Goal: Task Accomplishment & Management: Manage account settings

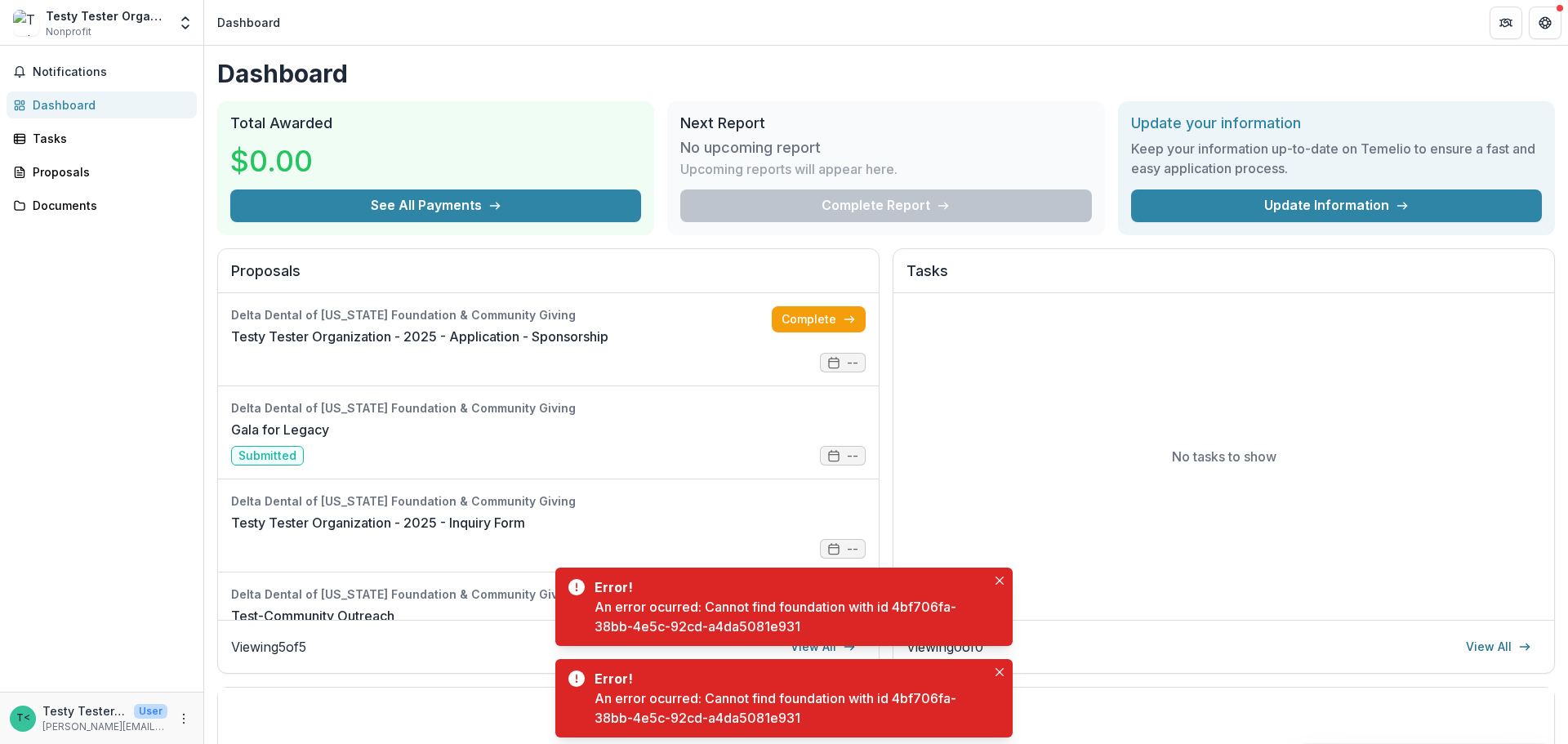
click at [104, 276] on div "Notifications Dashboard Tasks Proposals Documents" at bounding box center [102, 369] width 204 height 646
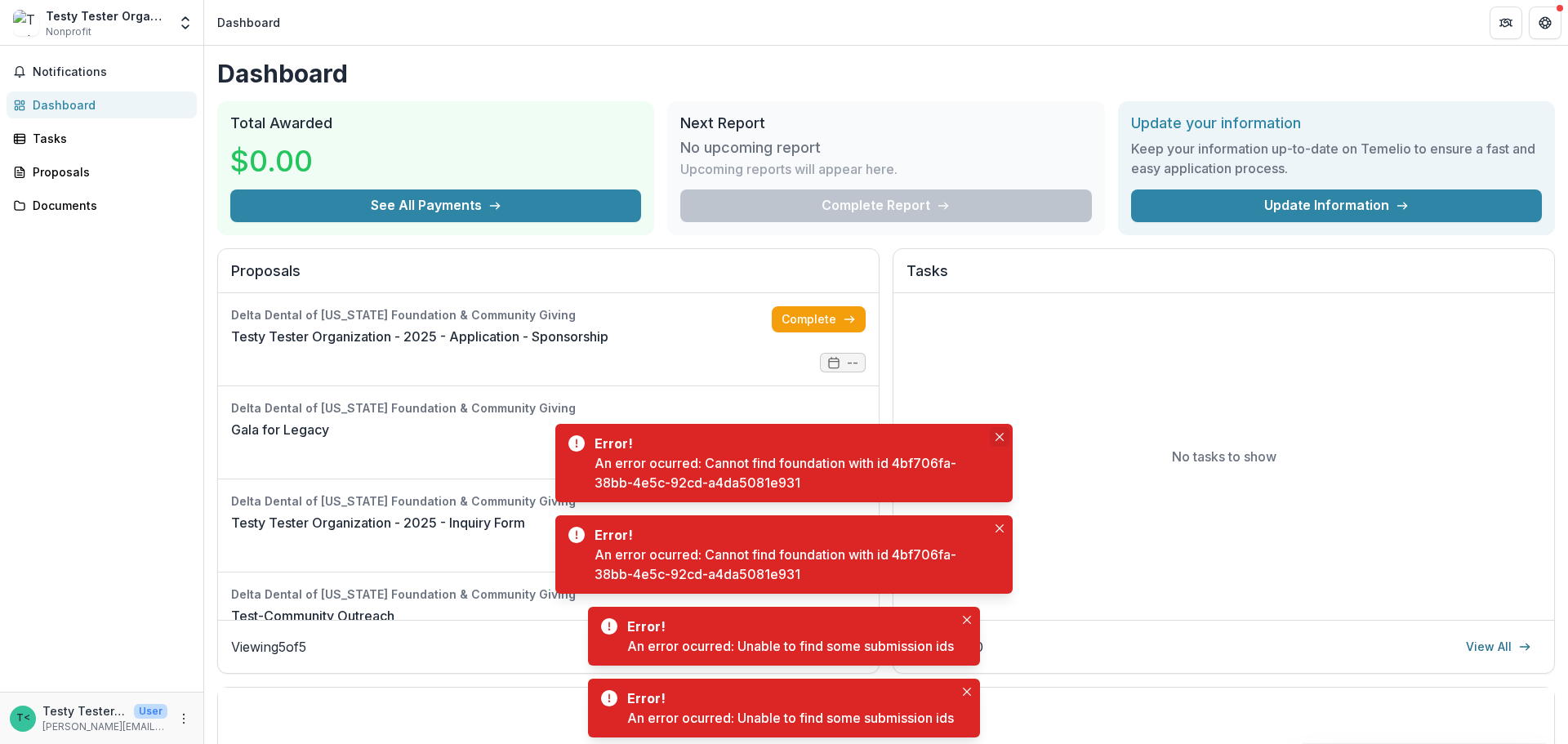
click at [1001, 434] on icon "Close" at bounding box center [999, 436] width 8 height 8
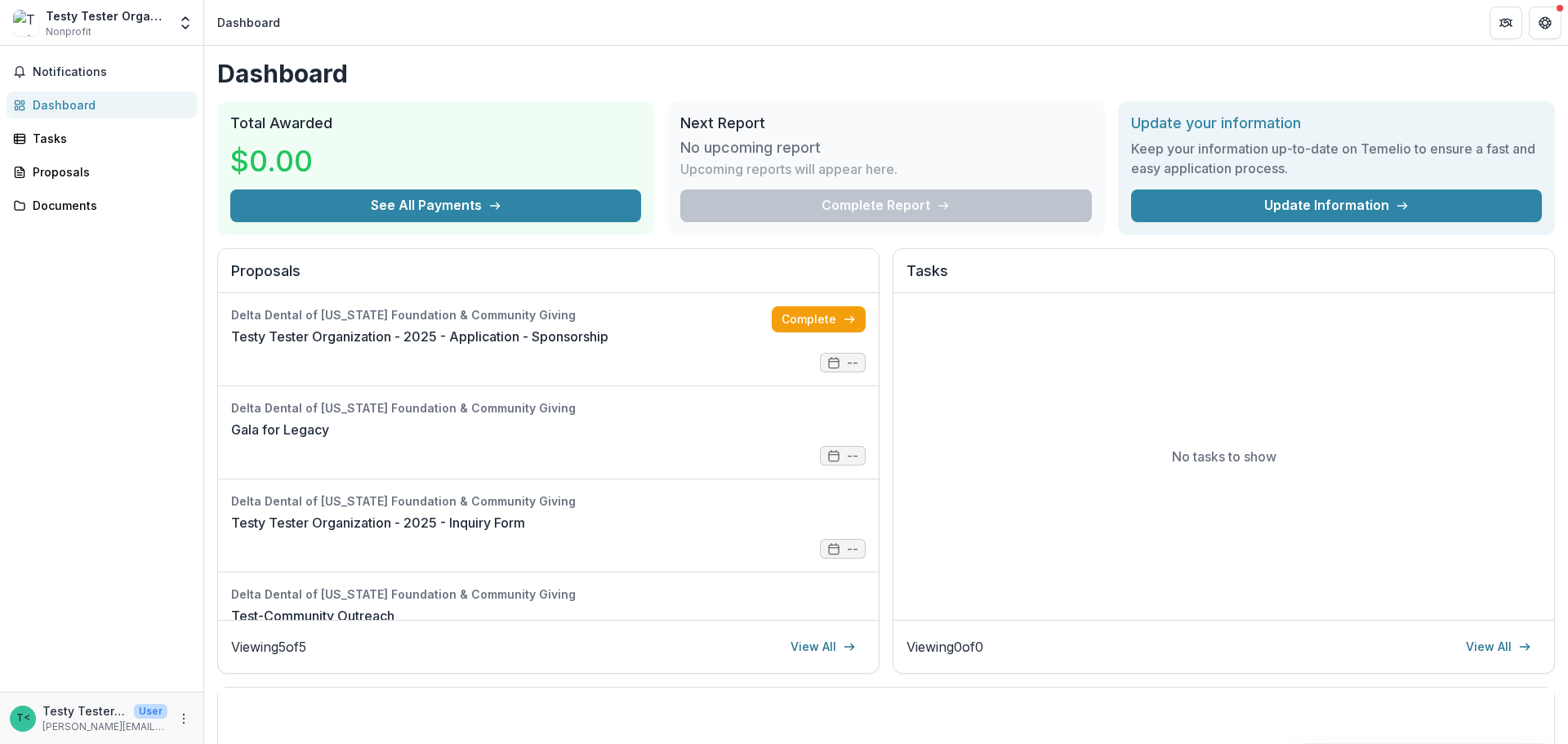
click at [57, 104] on div "Dashboard" at bounding box center [109, 105] width 151 height 17
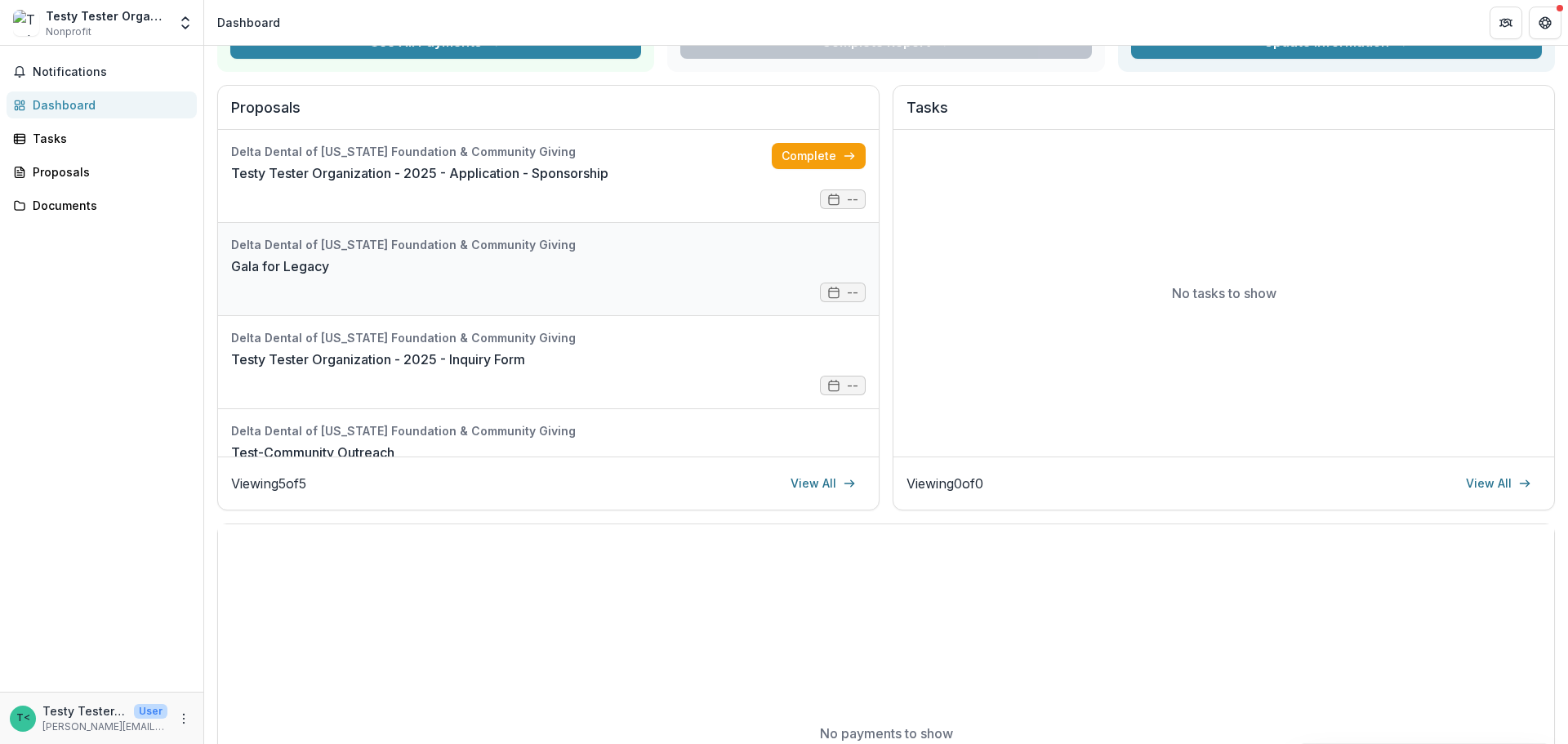
click at [313, 257] on link "Gala for Legacy" at bounding box center [279, 266] width 98 height 20
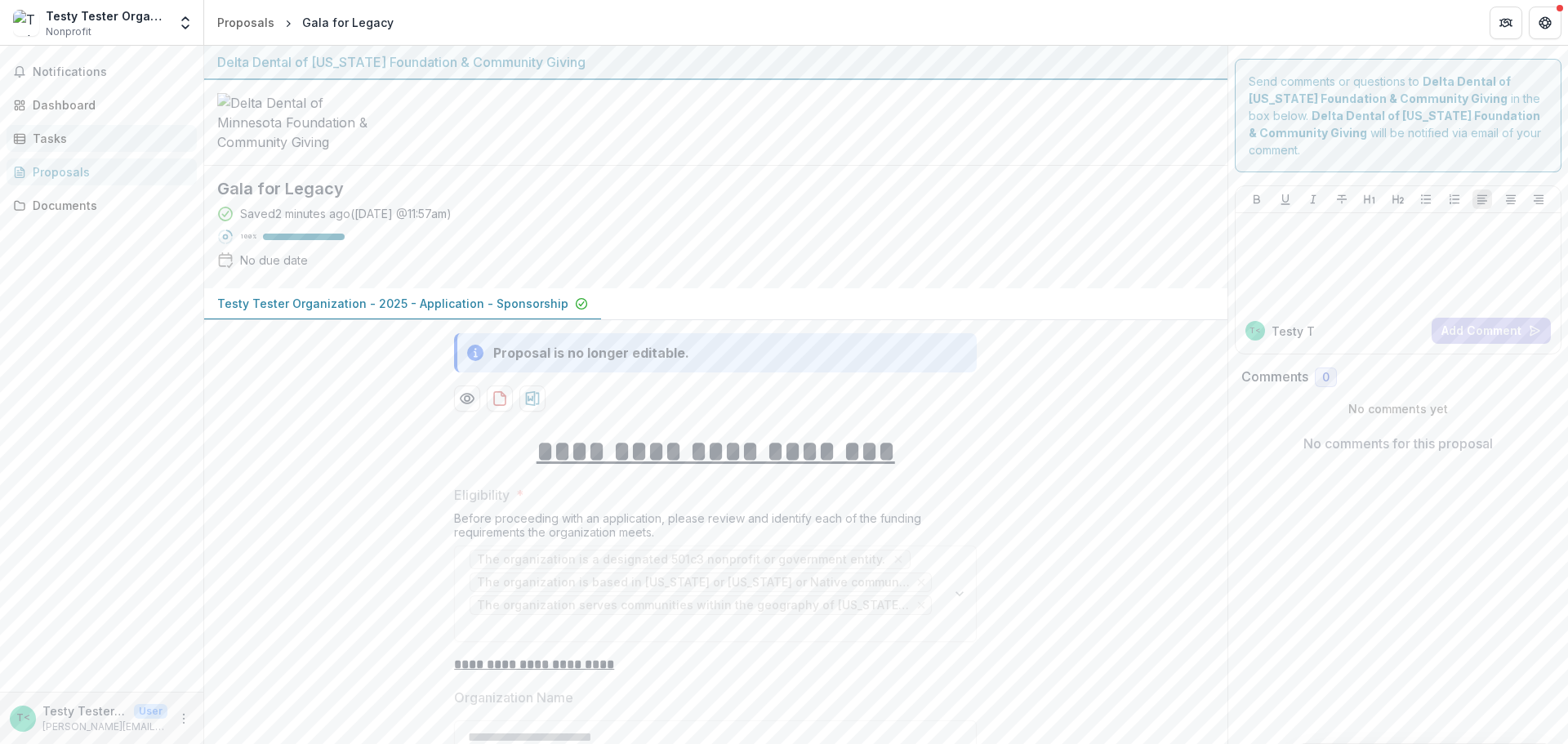
click at [50, 132] on div "Tasks" at bounding box center [109, 138] width 151 height 17
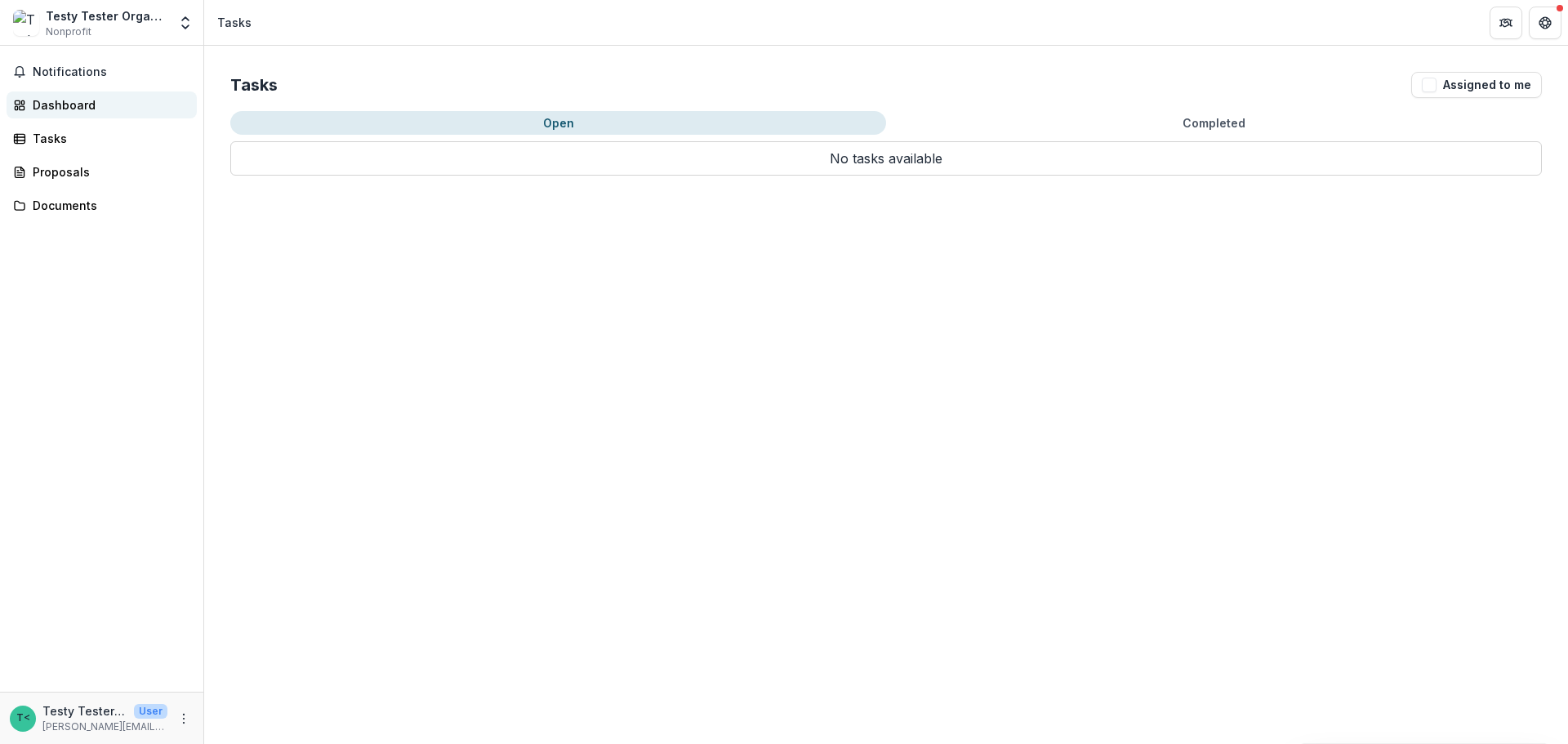
click at [64, 105] on div "Dashboard" at bounding box center [109, 105] width 151 height 17
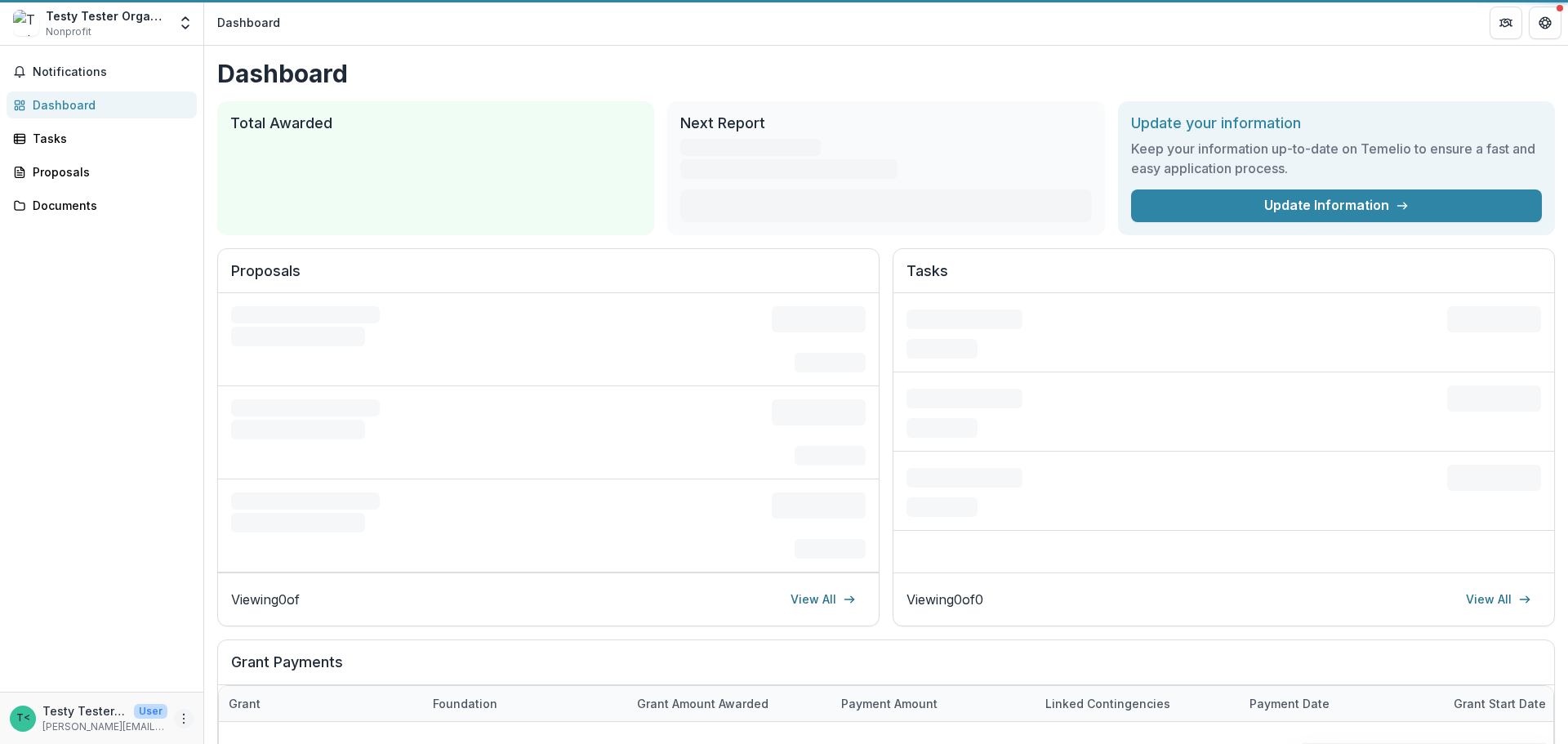
click at [178, 712] on icon "More" at bounding box center [184, 718] width 13 height 13
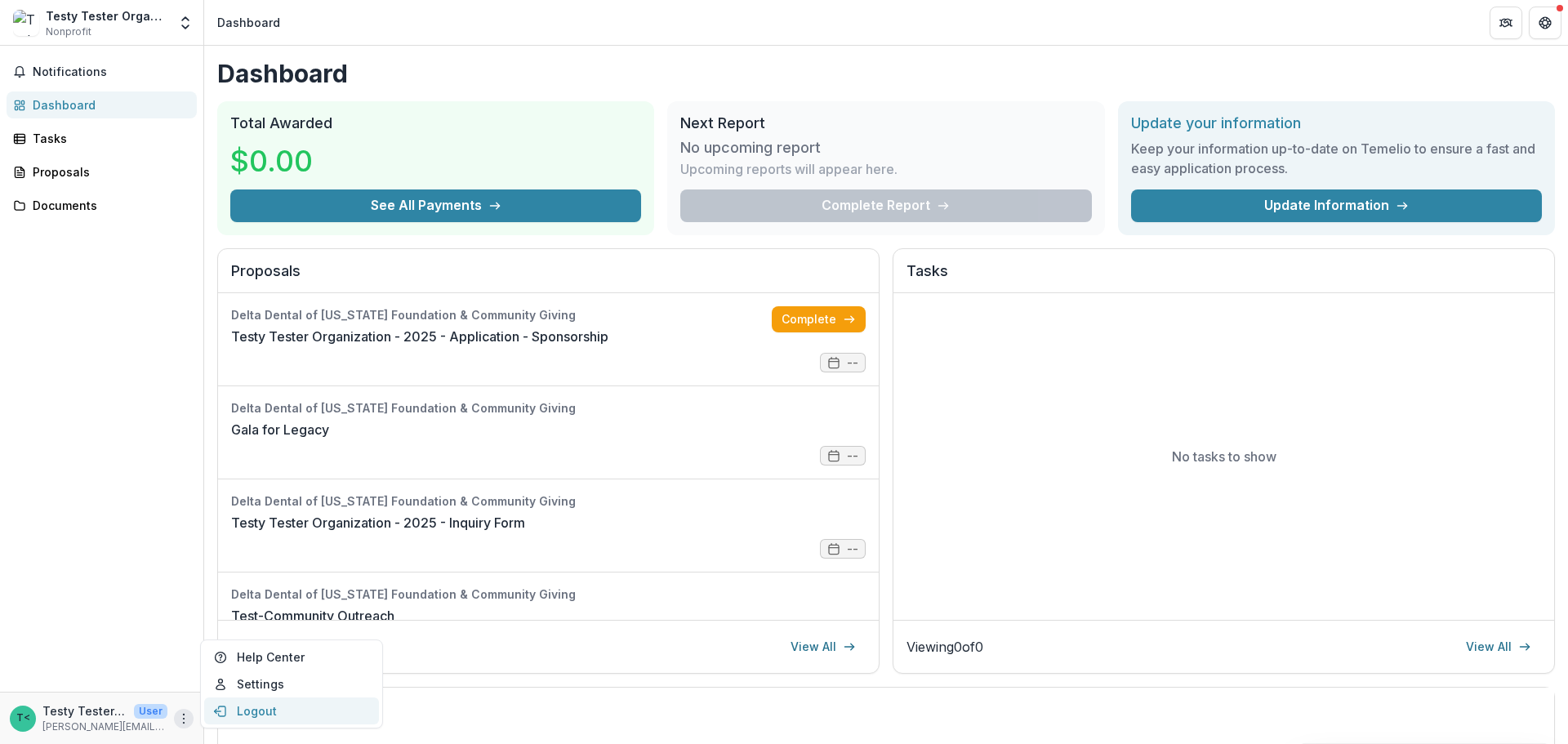
click at [281, 711] on button "Logout" at bounding box center [292, 710] width 175 height 27
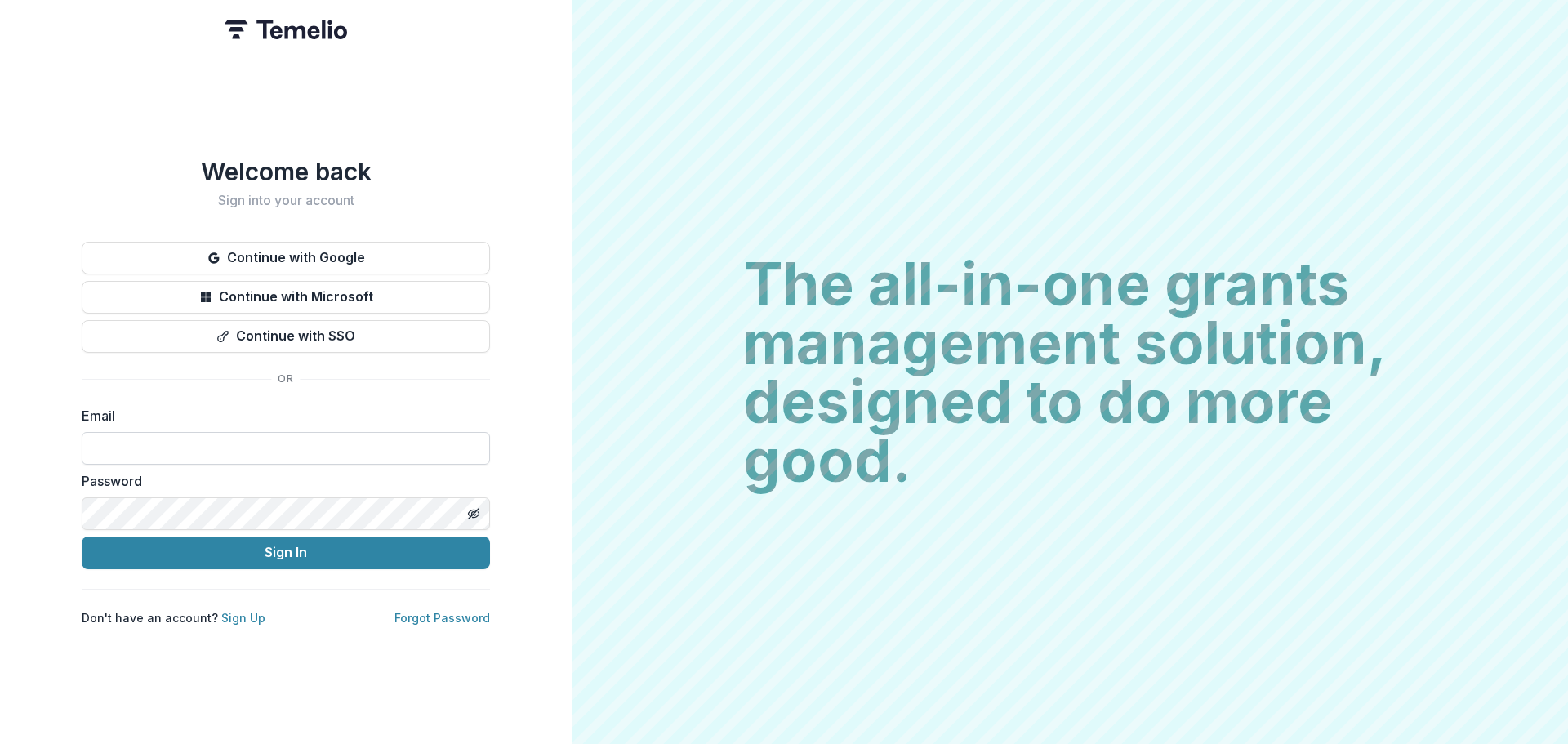
click at [232, 444] on input at bounding box center [286, 448] width 408 height 33
type input "**********"
click at [82, 536] on button "Sign In" at bounding box center [286, 553] width 408 height 33
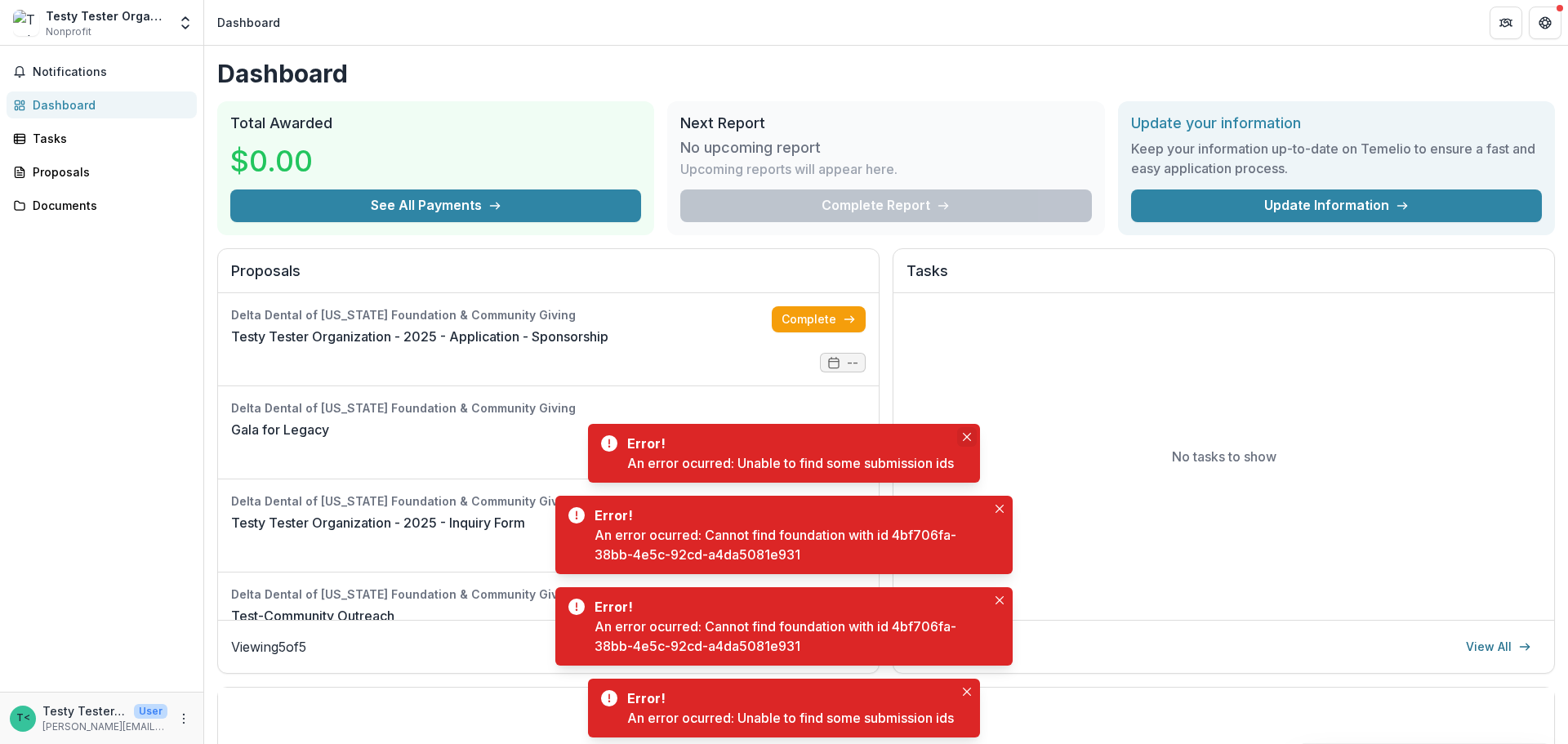
click at [969, 438] on icon "Close" at bounding box center [966, 436] width 8 height 8
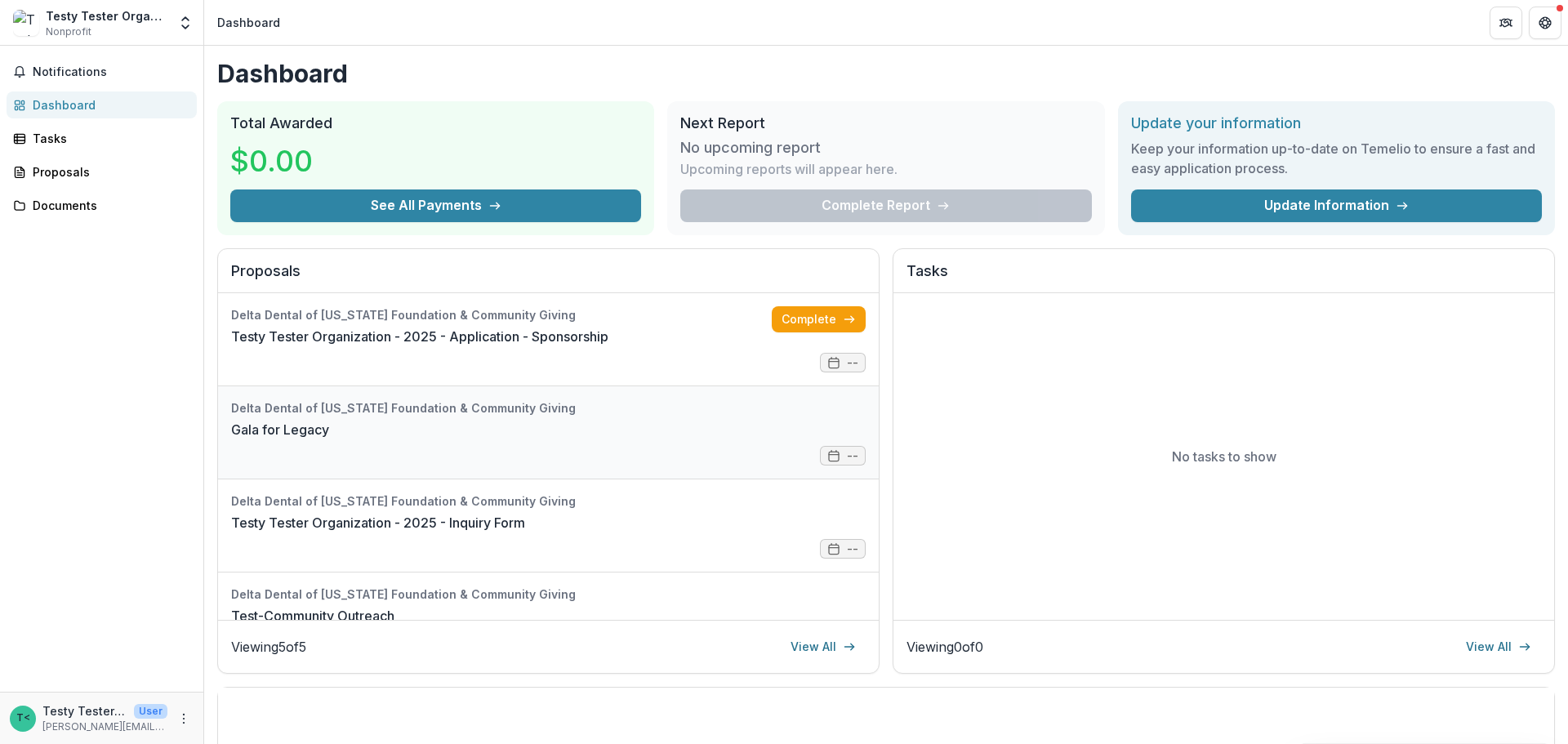
click at [269, 423] on link "Gala for Legacy" at bounding box center [279, 429] width 98 height 20
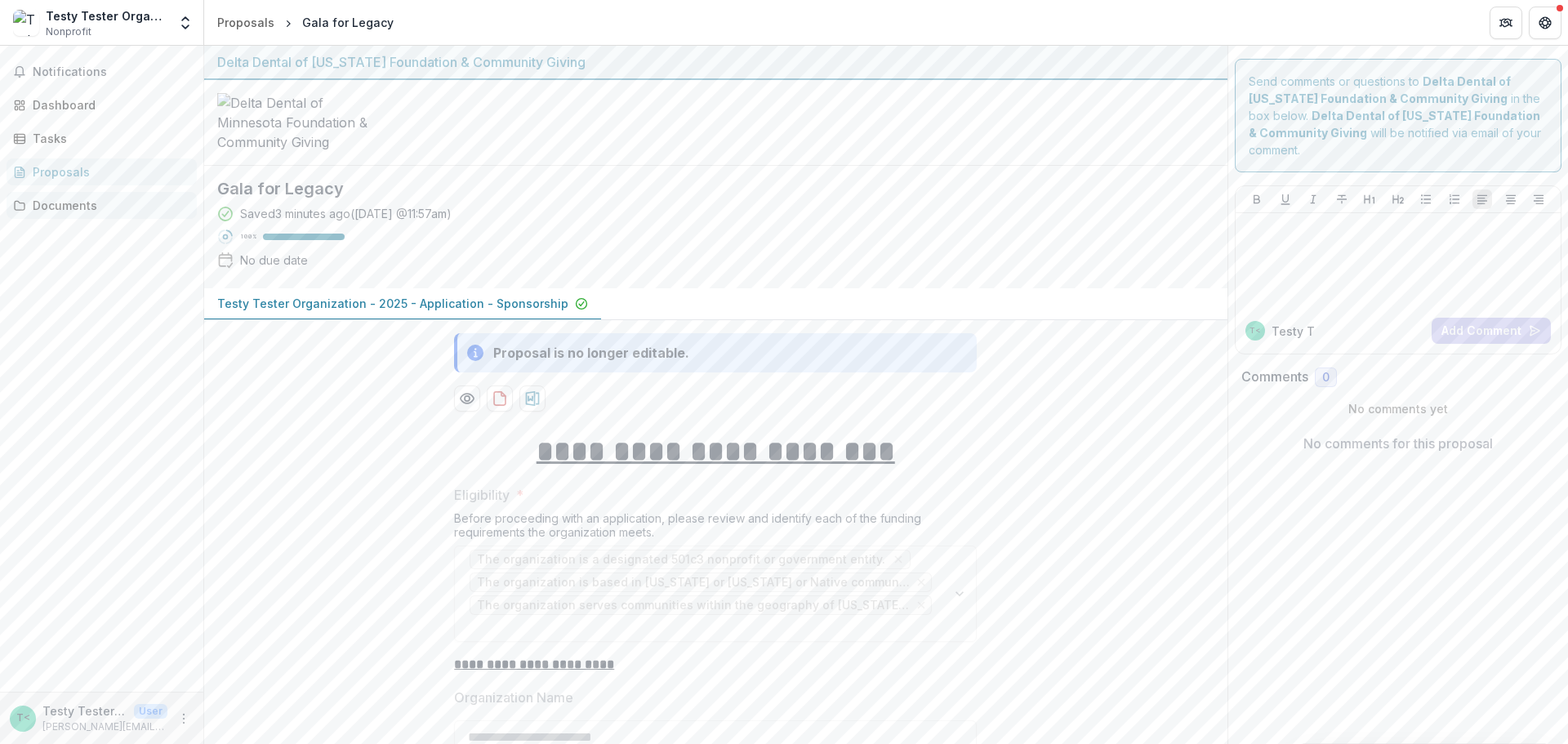
drag, startPoint x: 57, startPoint y: 208, endPoint x: 59, endPoint y: 197, distance: 11.2
click at [57, 208] on div "Documents" at bounding box center [109, 205] width 151 height 17
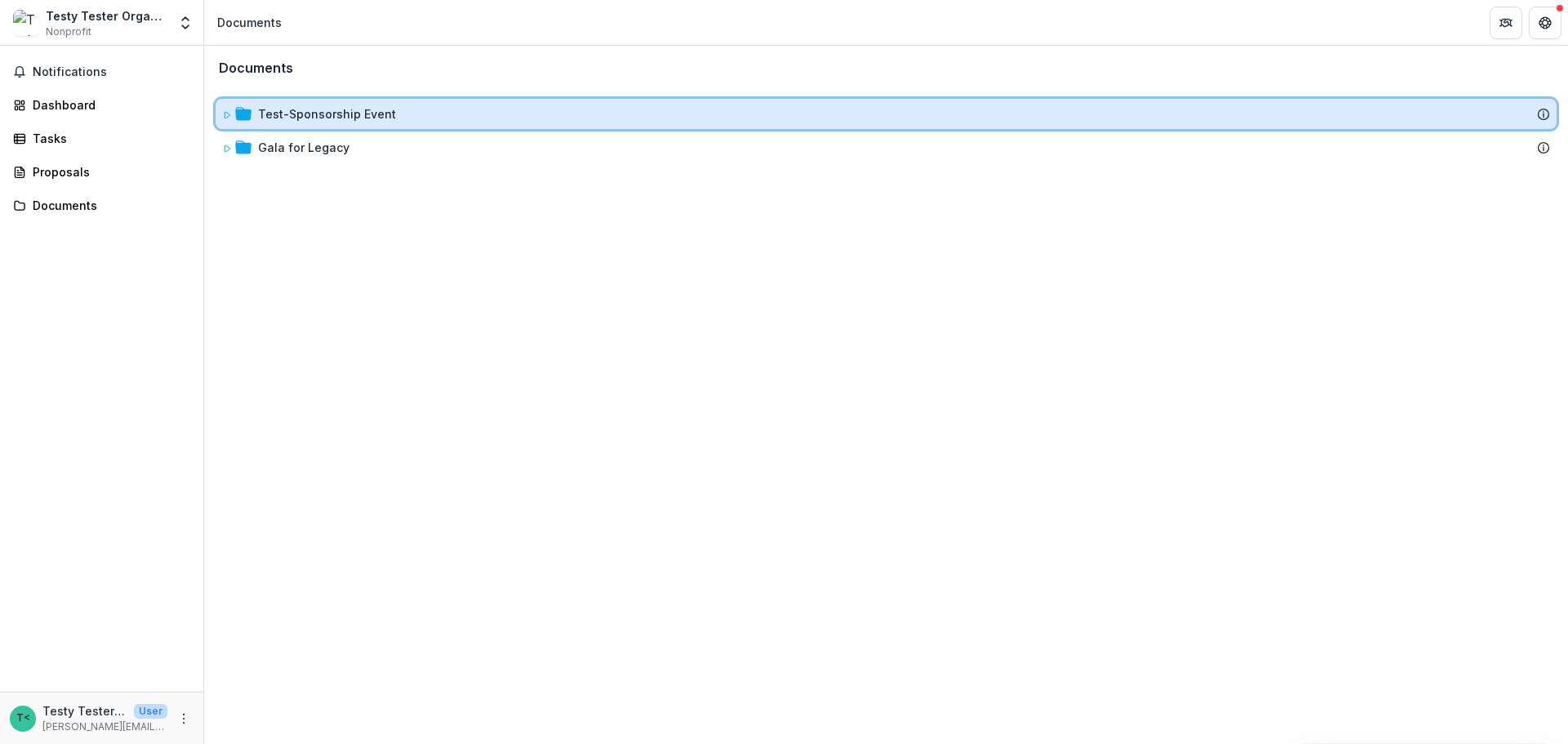
click at [227, 115] on icon at bounding box center [226, 115] width 10 height 10
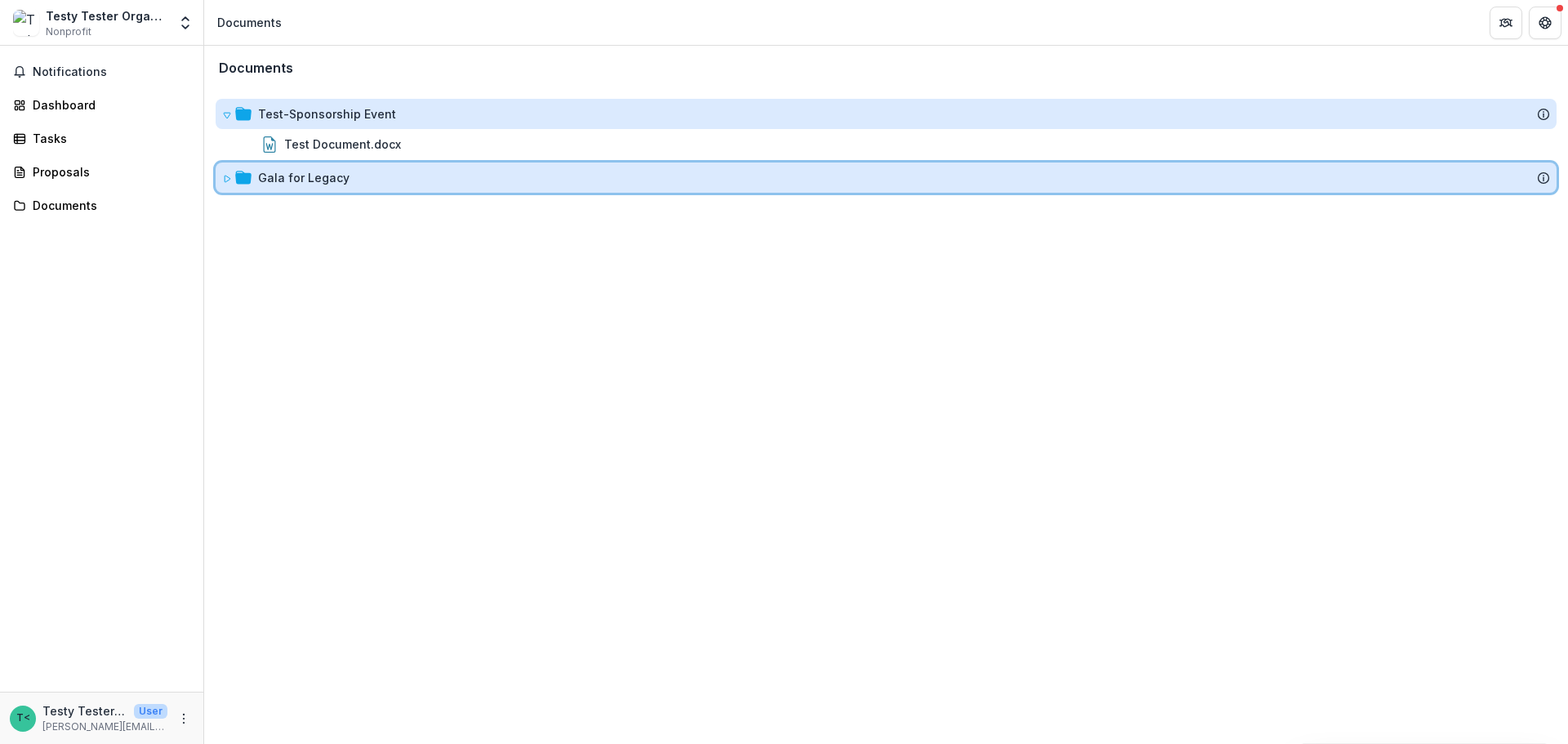
click at [225, 175] on icon at bounding box center [226, 178] width 10 height 10
click at [228, 172] on span at bounding box center [226, 178] width 10 height 17
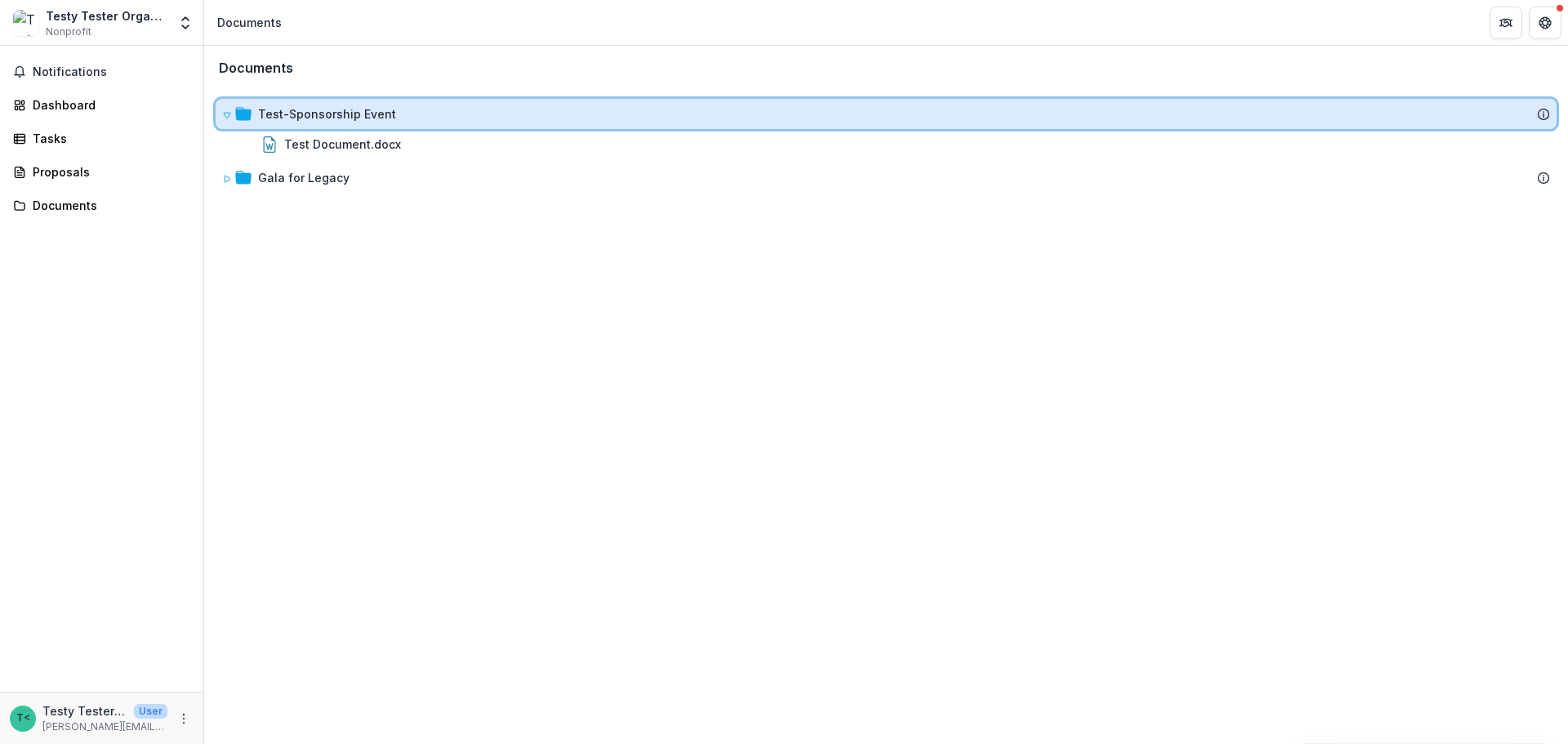
click at [227, 119] on icon at bounding box center [226, 115] width 10 height 10
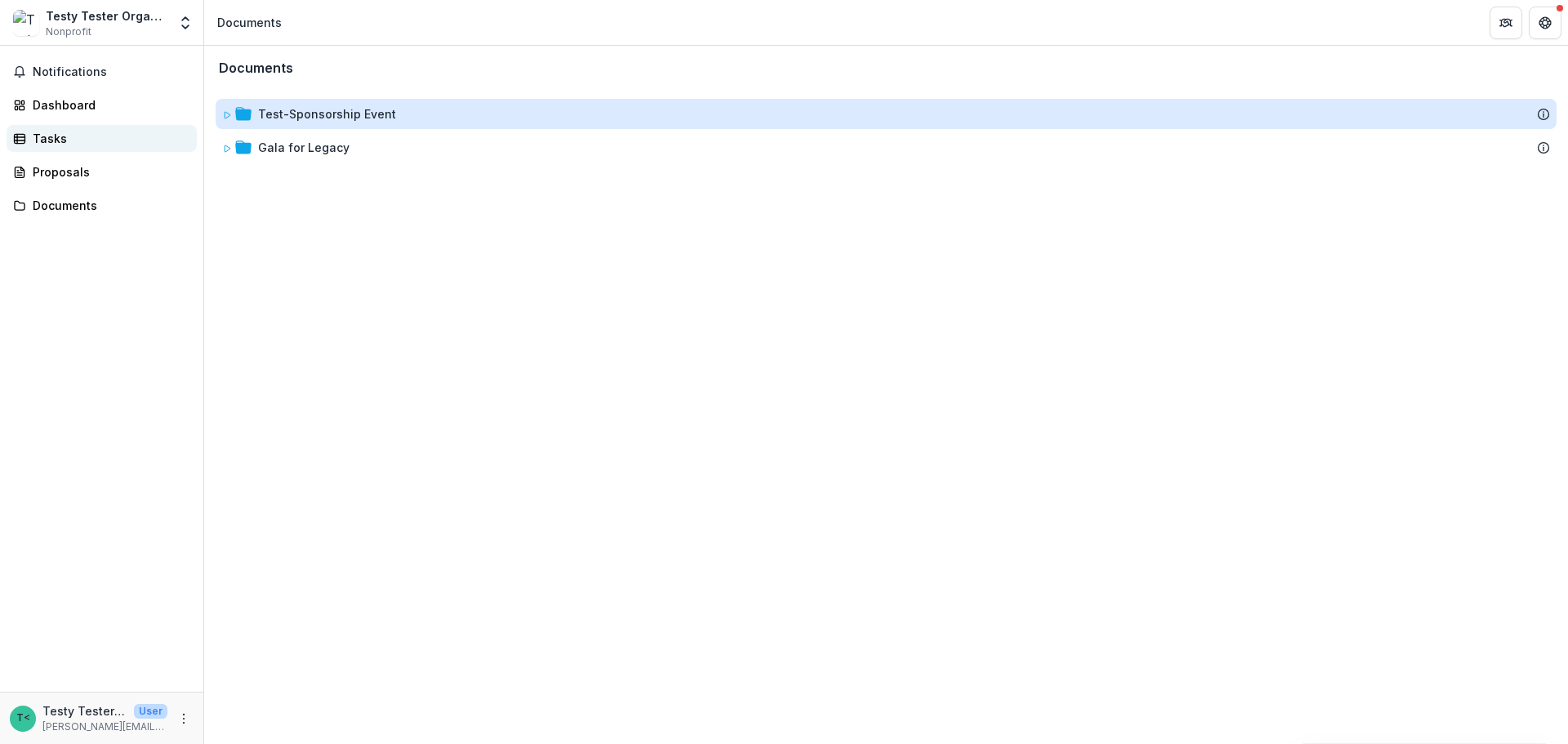
click at [65, 138] on div "Tasks" at bounding box center [109, 138] width 151 height 17
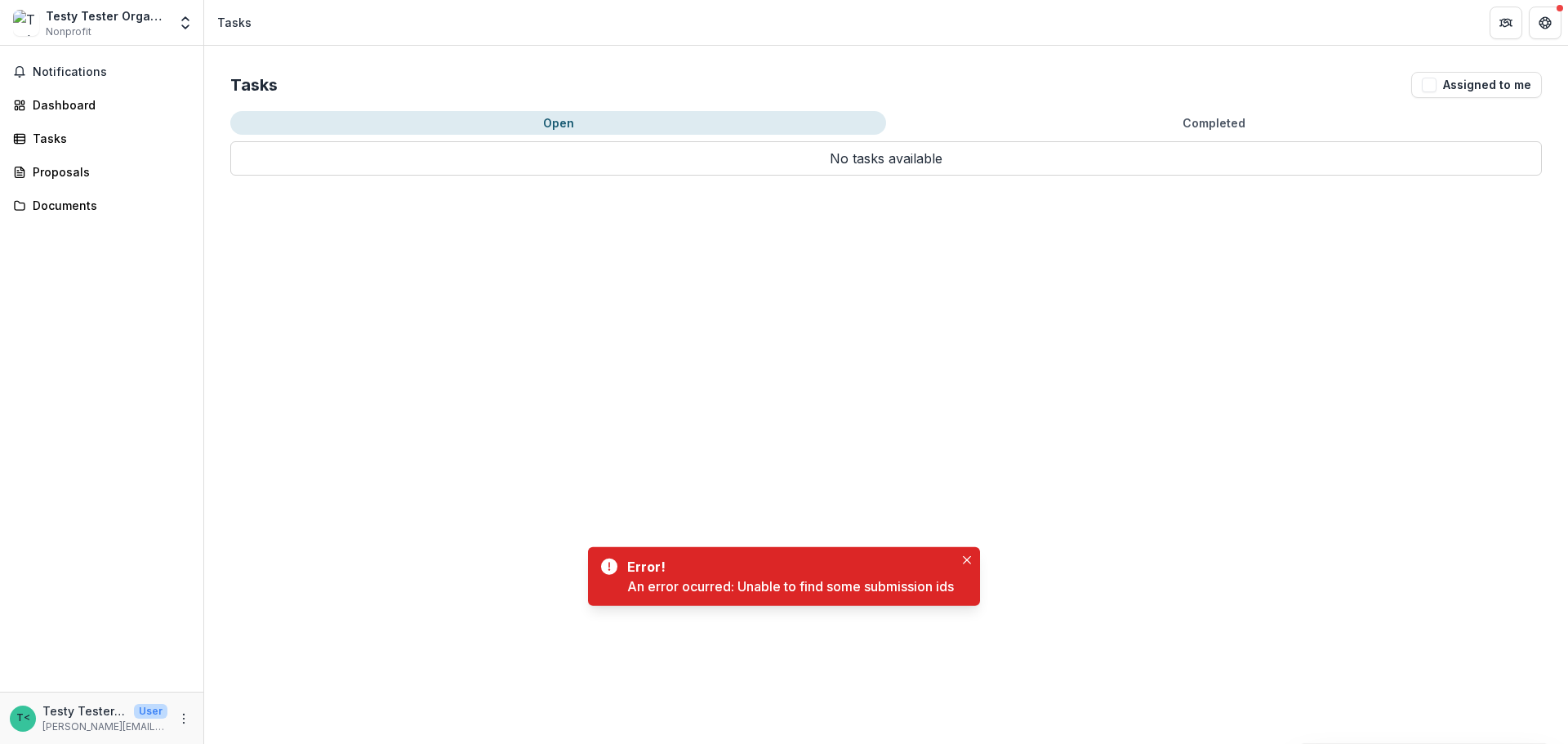
click at [555, 122] on button "Open" at bounding box center [558, 123] width 656 height 23
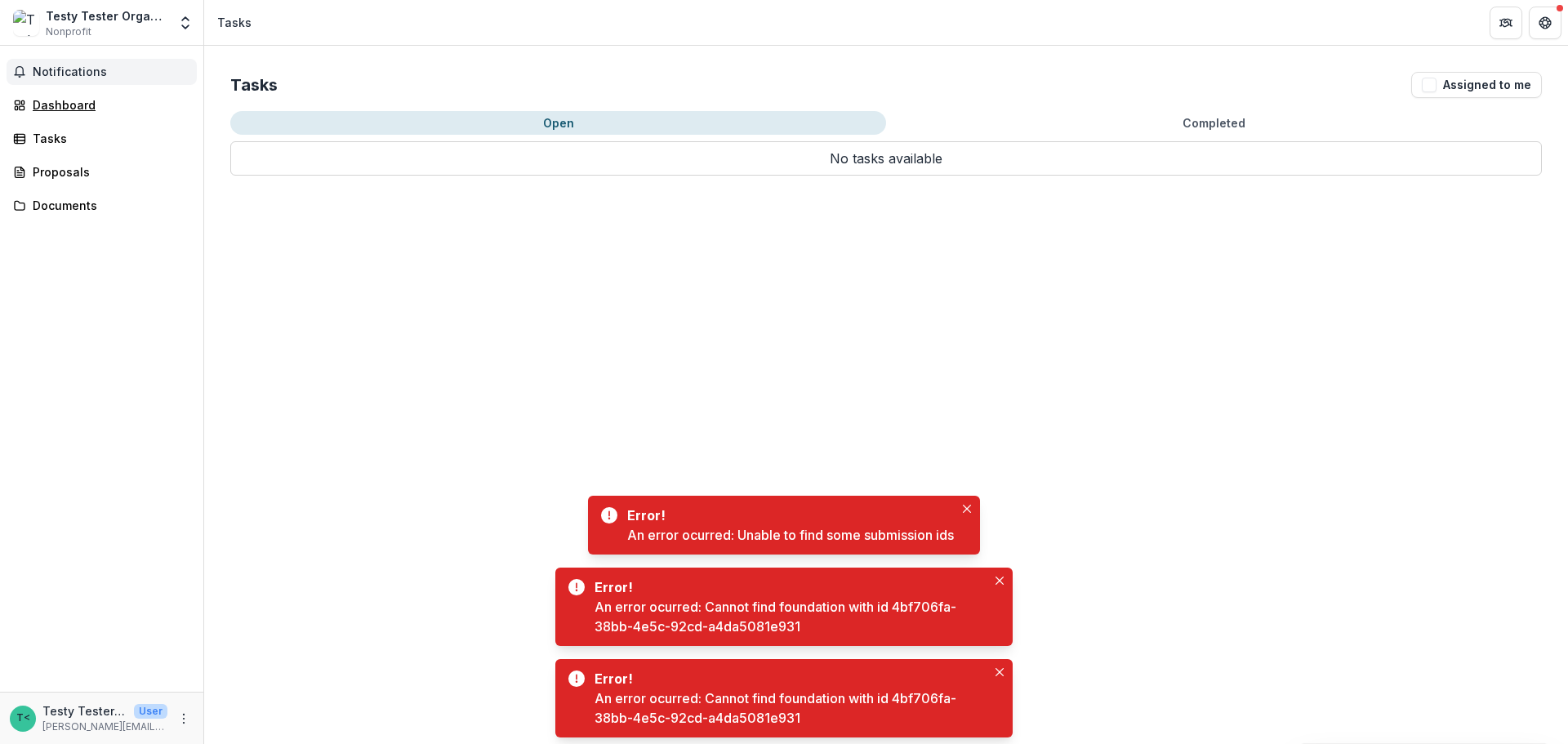
drag, startPoint x: 47, startPoint y: 99, endPoint x: 59, endPoint y: 84, distance: 19.2
click at [47, 99] on div "Dashboard" at bounding box center [109, 105] width 151 height 17
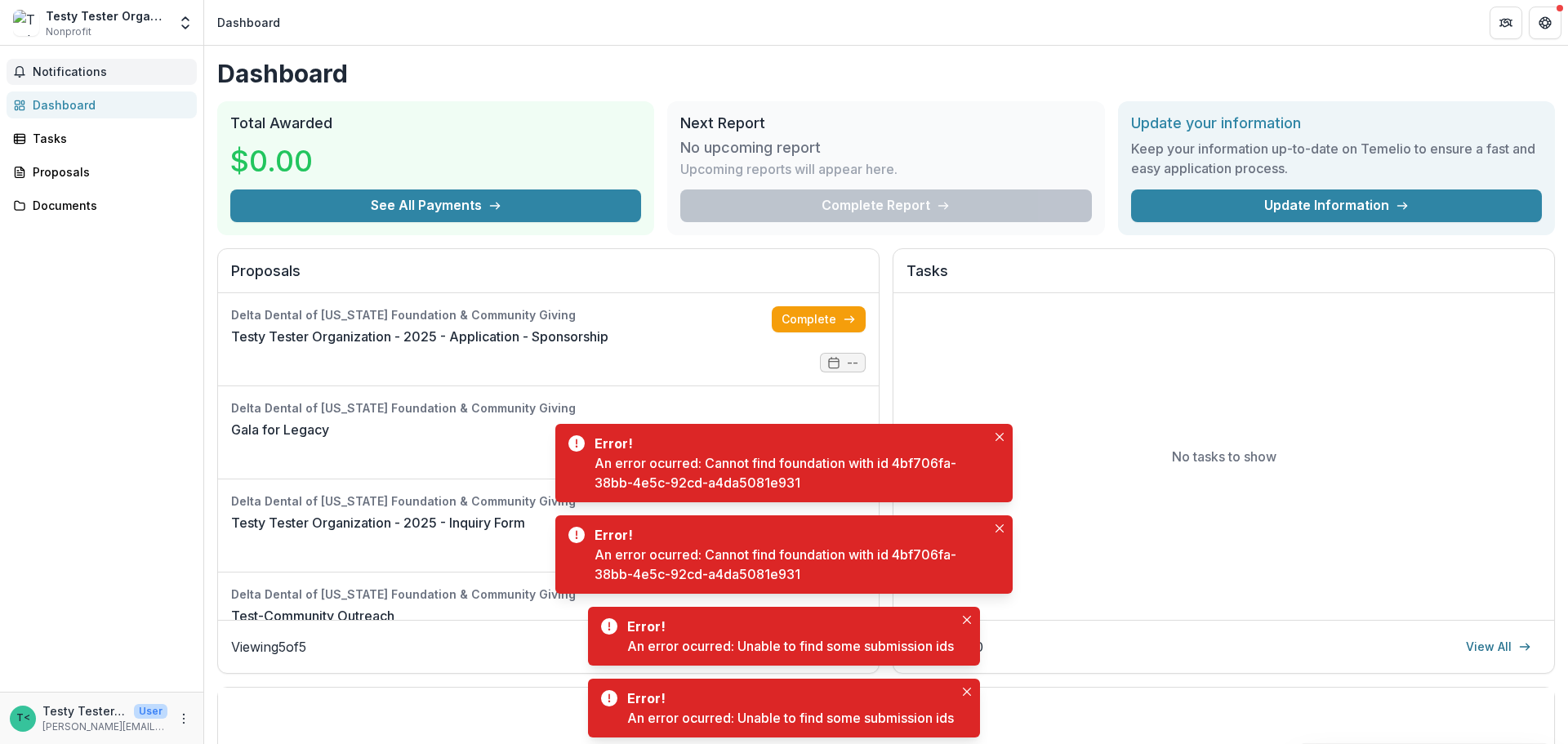
click at [64, 70] on span "Notifications" at bounding box center [111, 72] width 158 height 14
click at [98, 416] on div "Notifications Unread 0 Archived You don't have any unread notifications We'll n…" at bounding box center [102, 369] width 204 height 646
click at [1003, 442] on button "Close" at bounding box center [999, 437] width 20 height 20
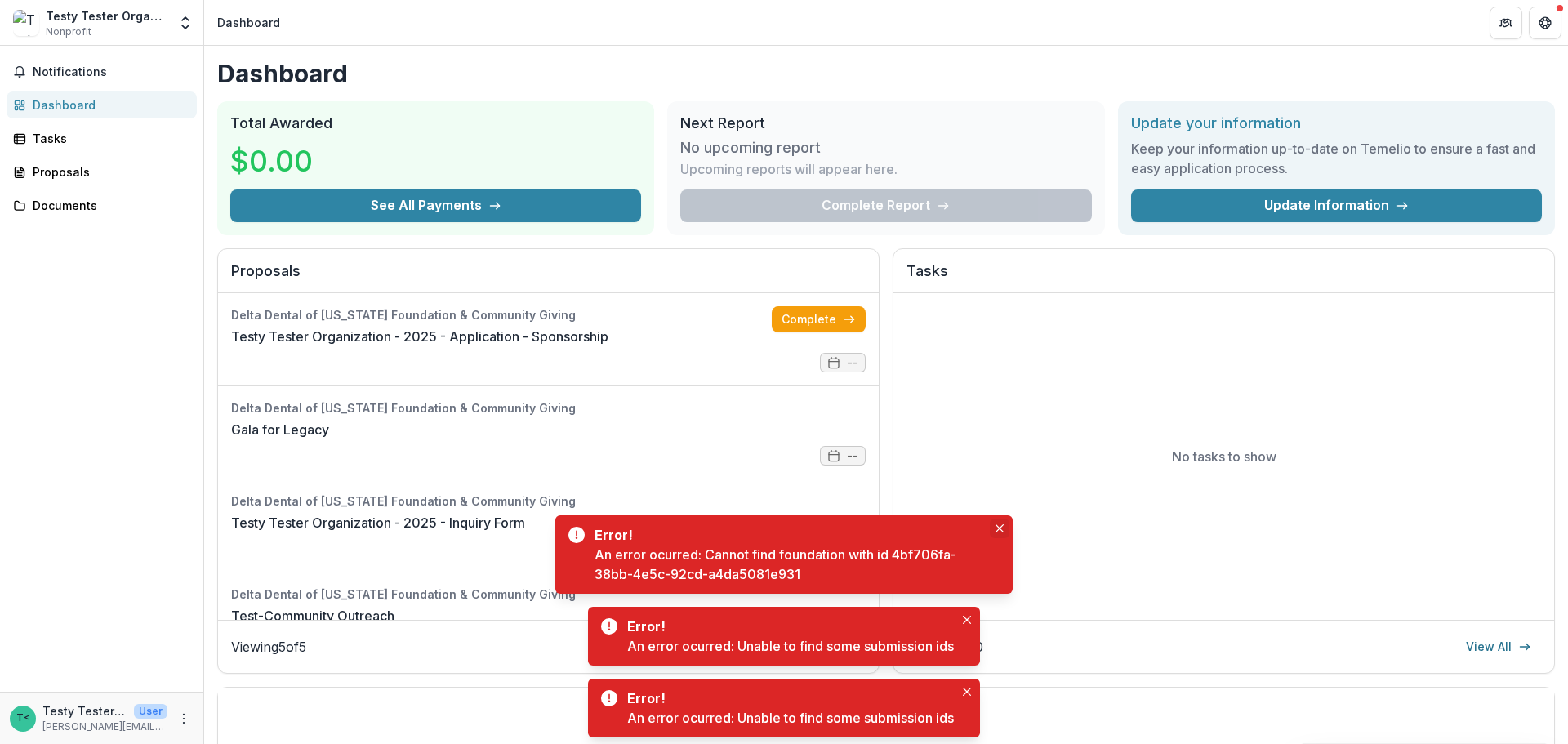
click at [998, 526] on icon "Close" at bounding box center [999, 527] width 8 height 8
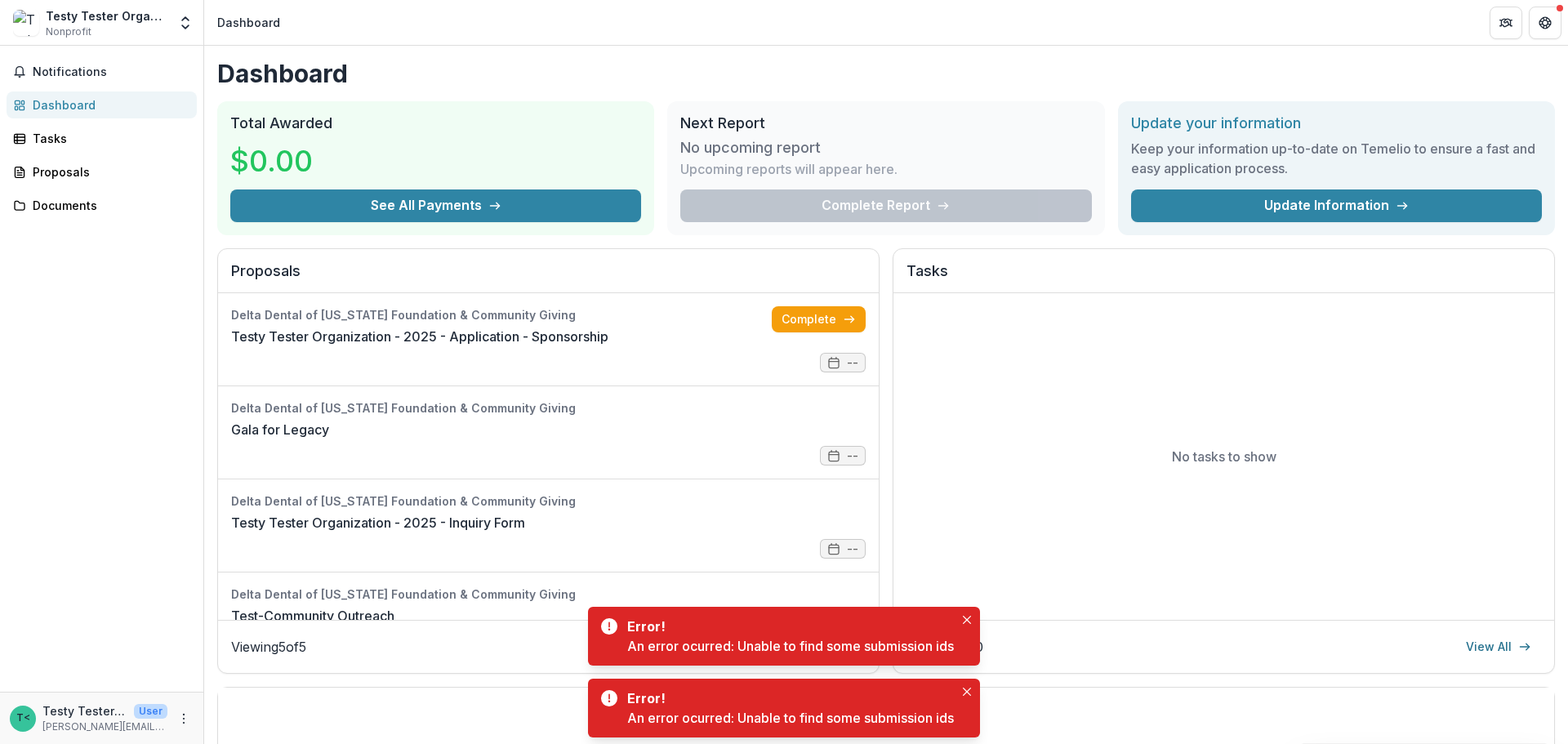
click at [998, 526] on button "Close" at bounding box center [997, 529] width 20 height 20
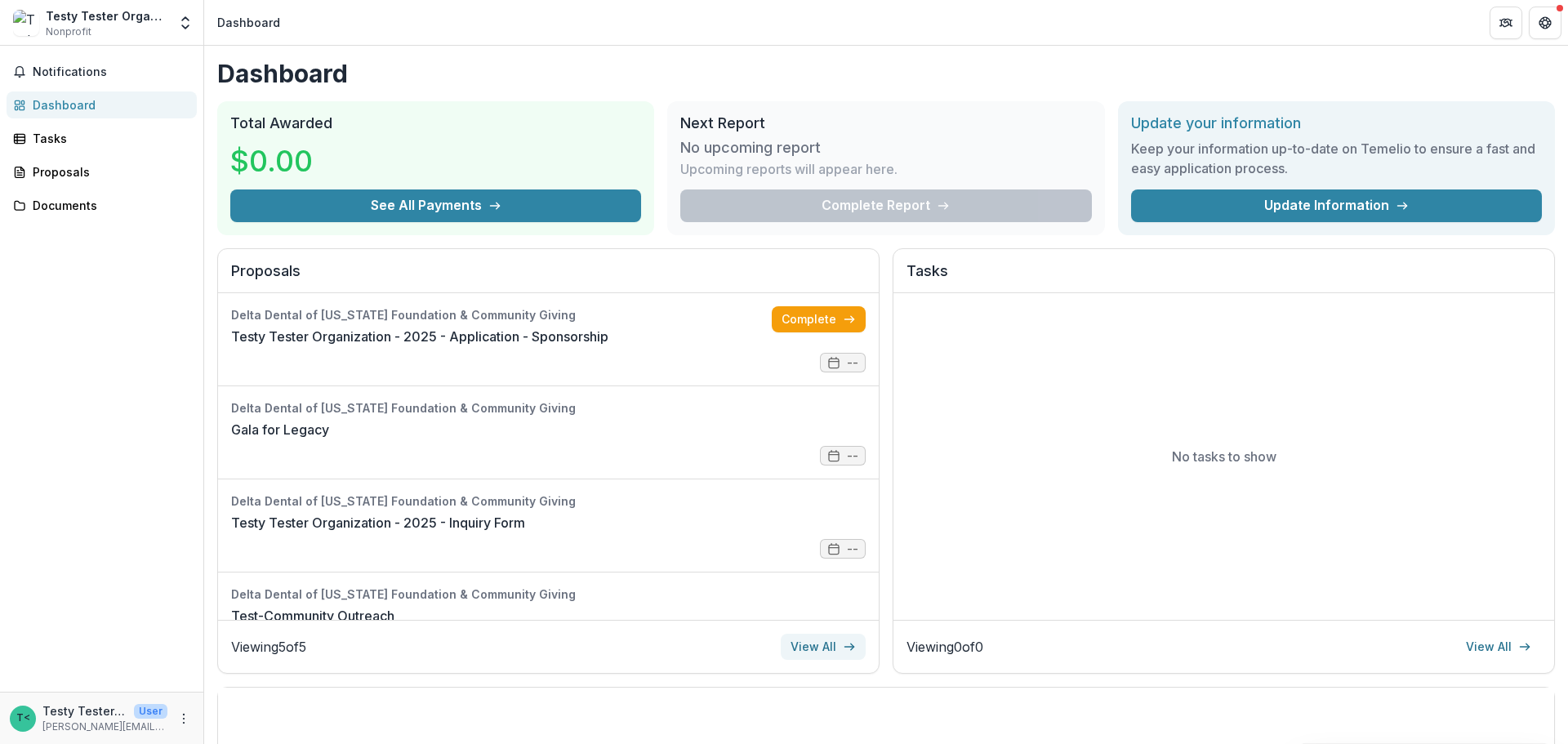
click at [811, 644] on link "View All" at bounding box center [824, 647] width 85 height 26
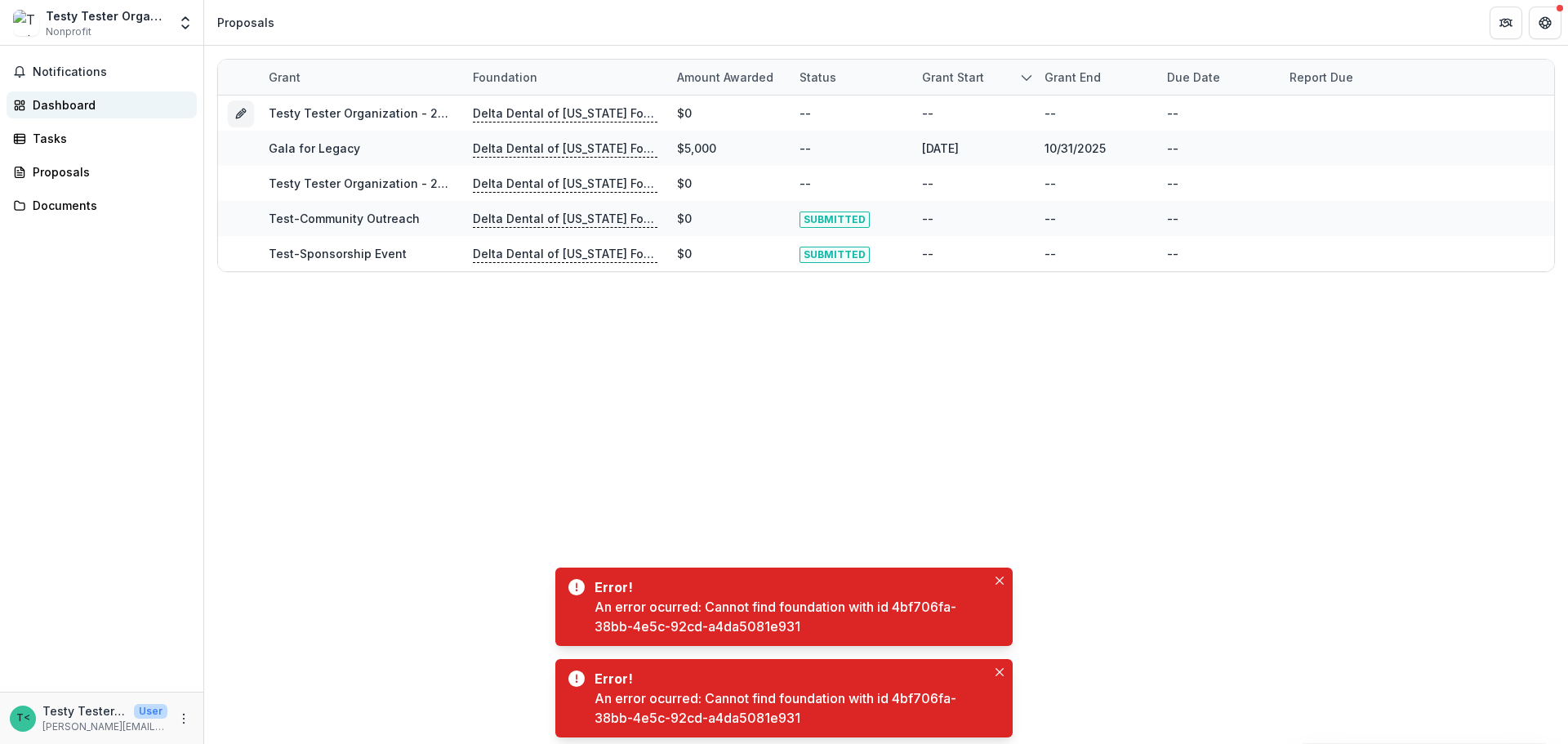
click at [56, 104] on div "Dashboard" at bounding box center [109, 105] width 151 height 17
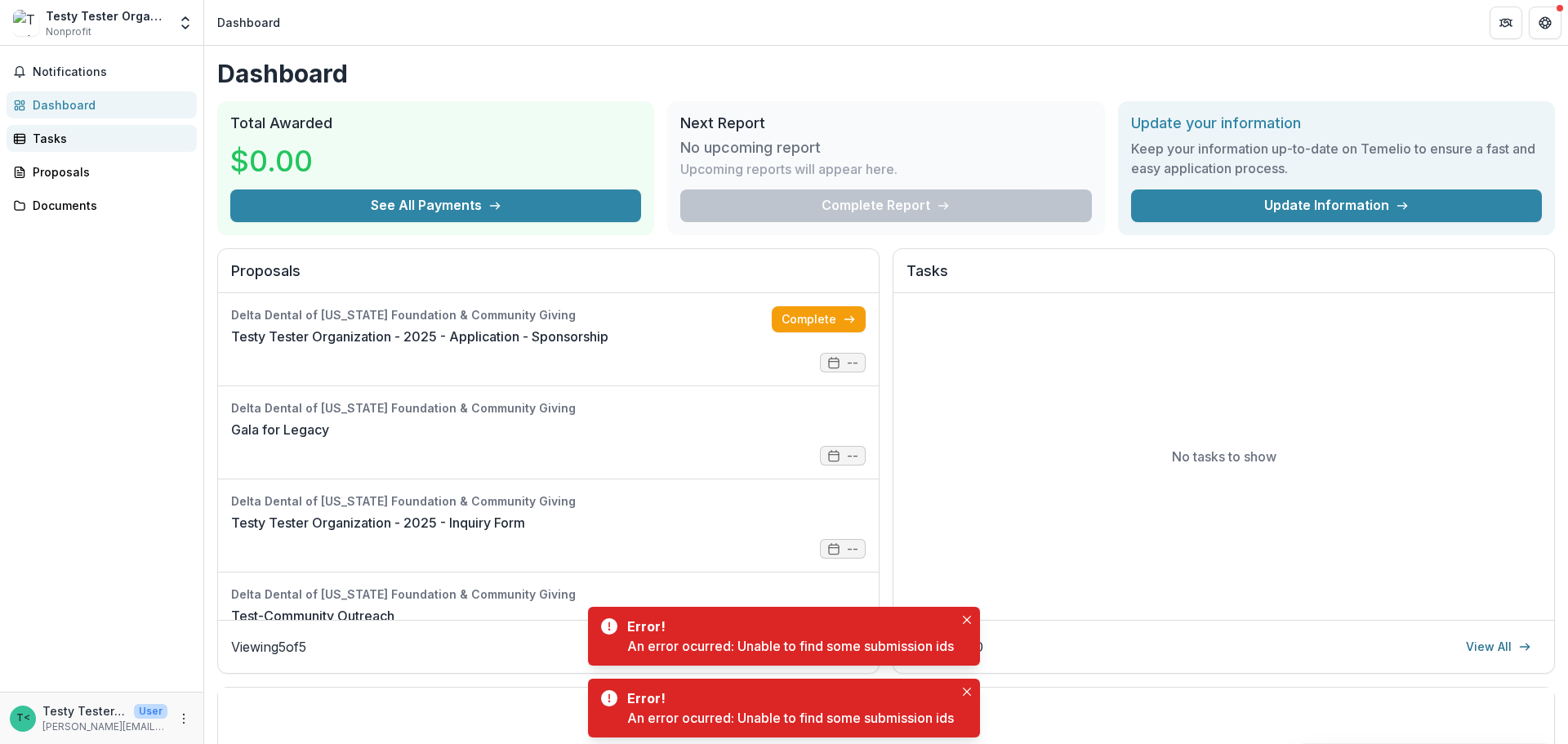
click at [57, 144] on div "Tasks" at bounding box center [109, 138] width 151 height 17
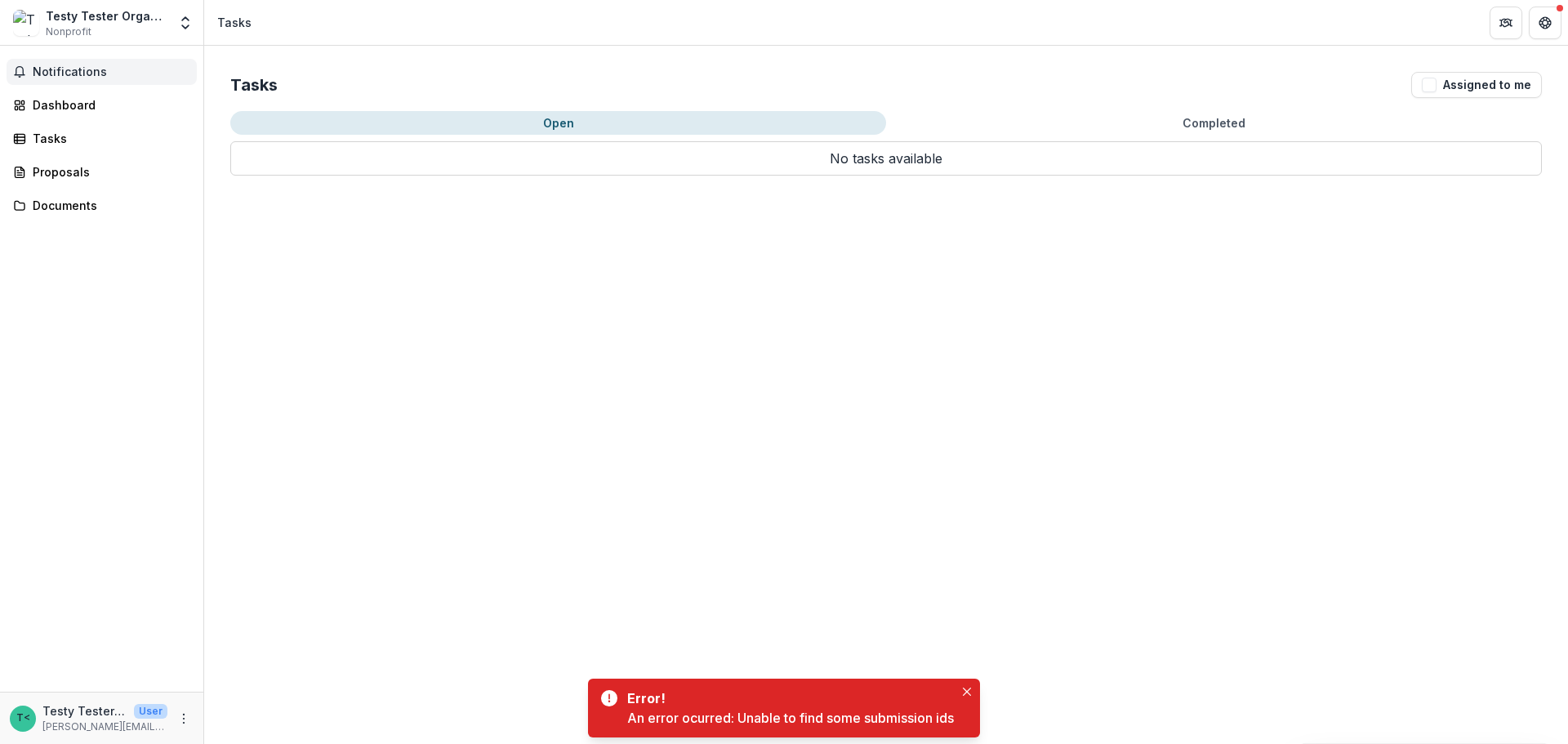
click at [59, 73] on span "Notifications" at bounding box center [111, 72] width 158 height 14
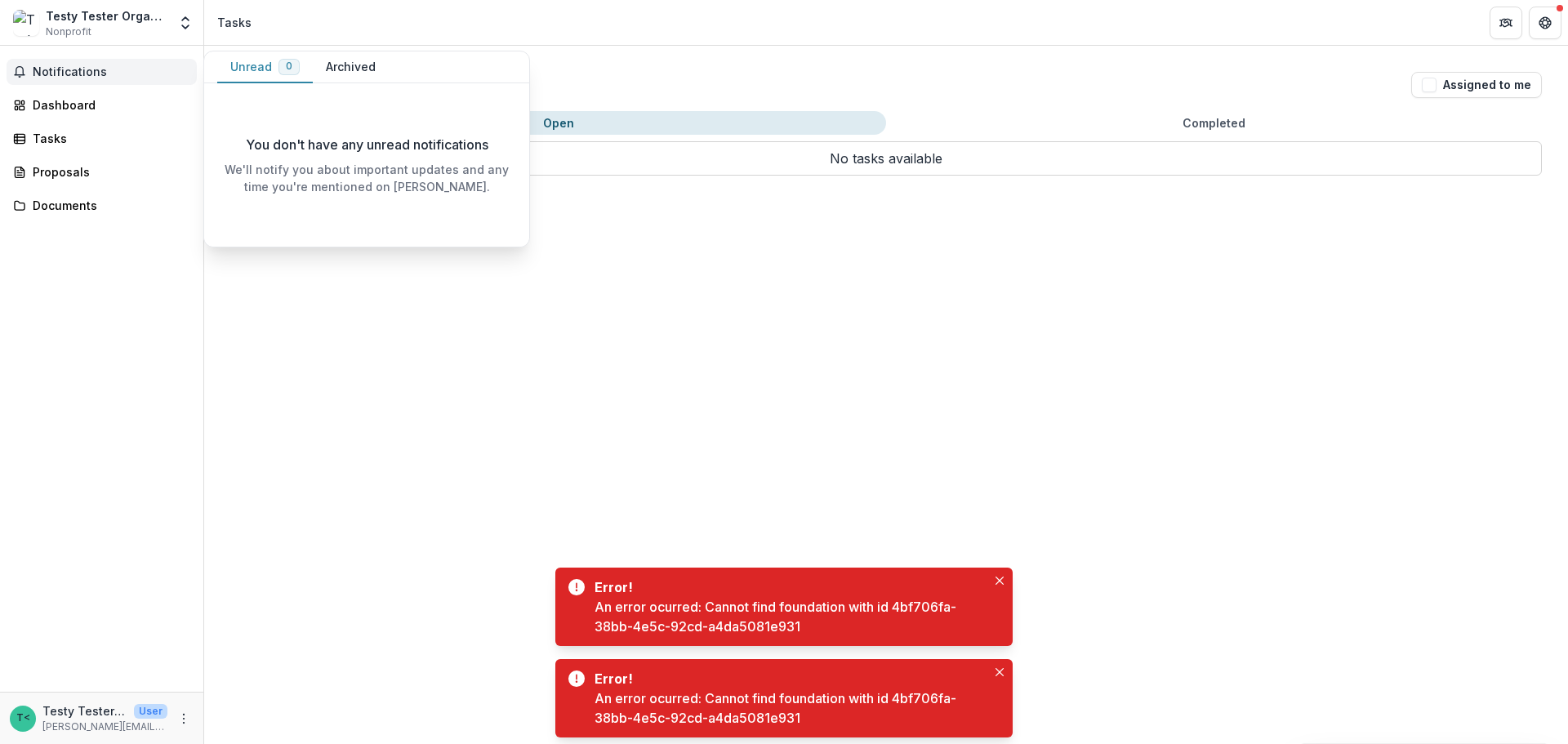
click at [71, 64] on button "Notifications" at bounding box center [102, 72] width 191 height 26
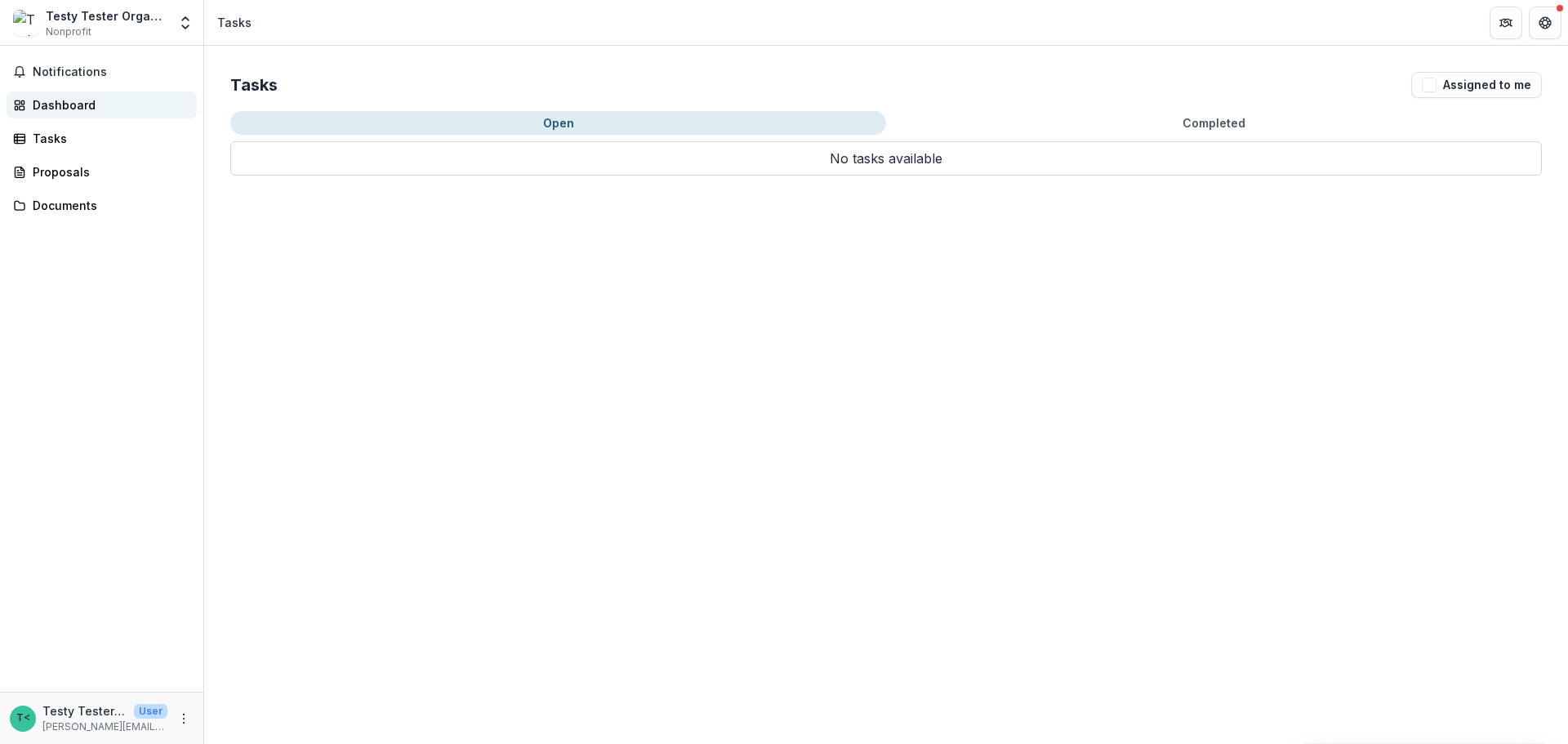
click at [67, 109] on div "Dashboard" at bounding box center [109, 105] width 151 height 17
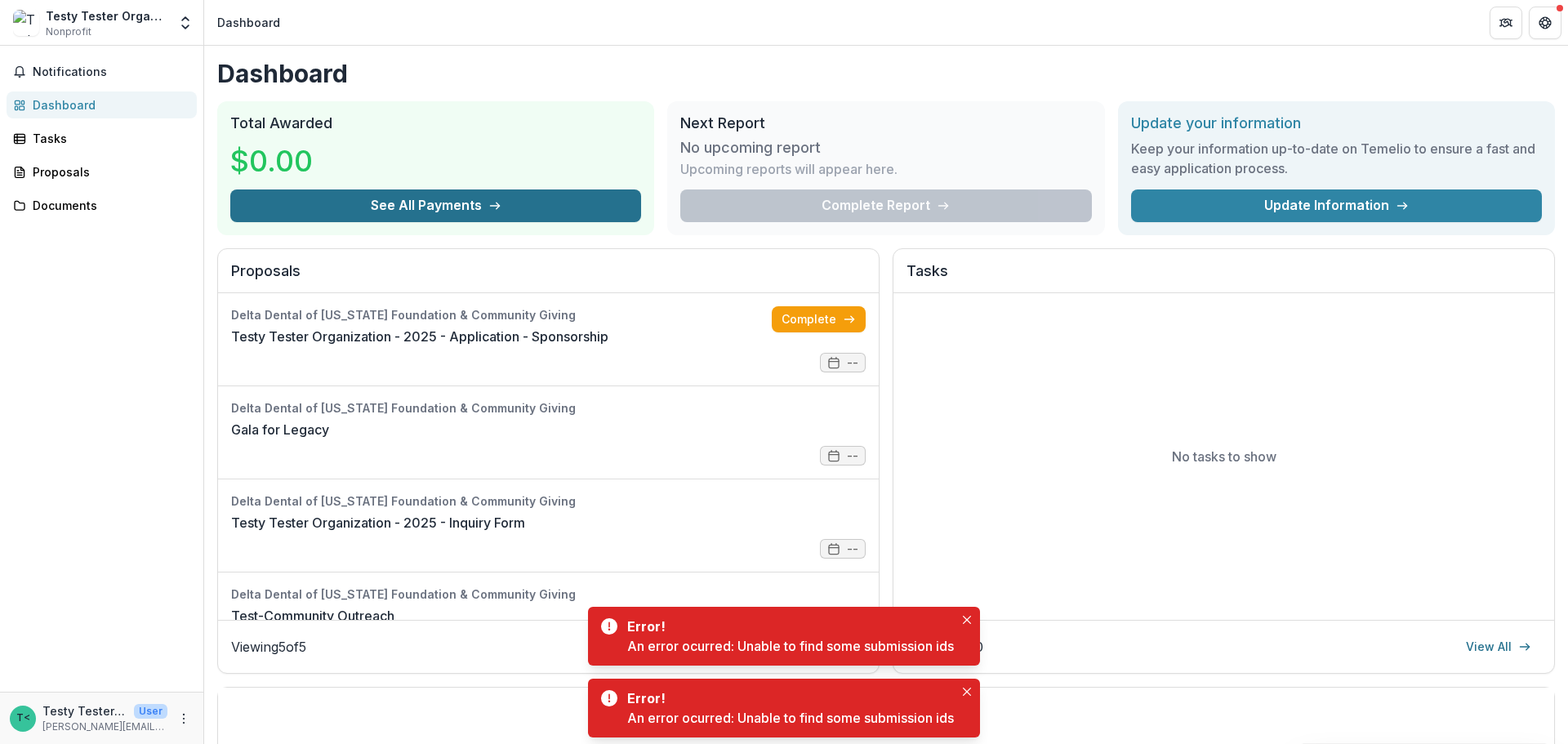
click at [417, 203] on button "See All Payments" at bounding box center [436, 206] width 411 height 33
